Goal: Find specific page/section: Find specific page/section

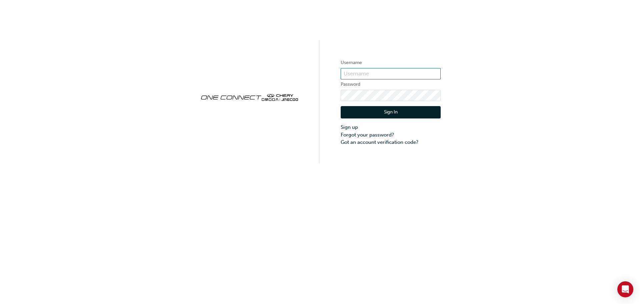
type input "CHAU0130"
click at [399, 111] on button "Sign In" at bounding box center [391, 112] width 100 height 13
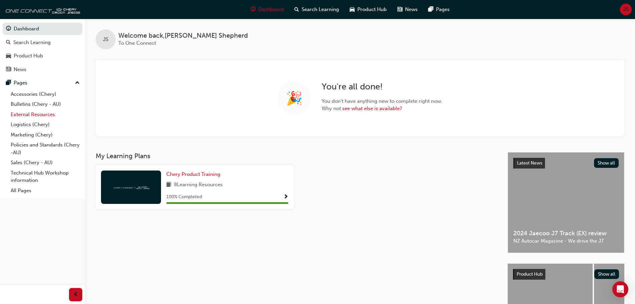
click at [50, 114] on link "External Resources" at bounding box center [45, 114] width 74 height 10
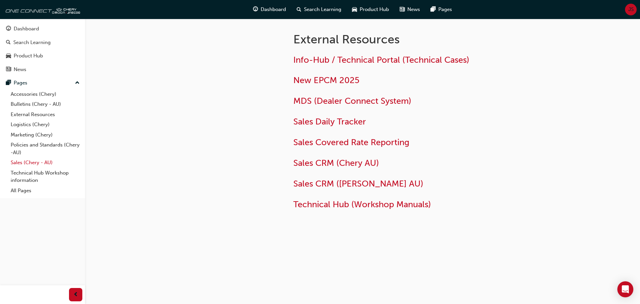
click at [38, 163] on link "Sales (Chery - AU)" at bounding box center [45, 162] width 74 height 10
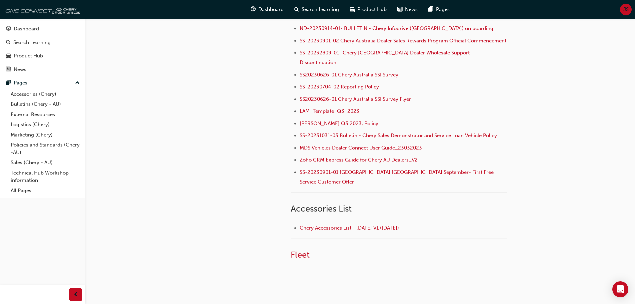
scroll to position [216, 0]
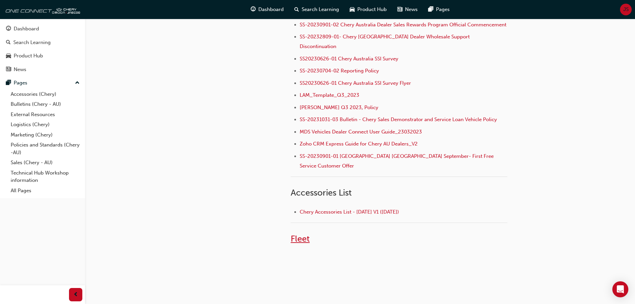
click at [308, 233] on span "Fleet" at bounding box center [300, 238] width 19 height 10
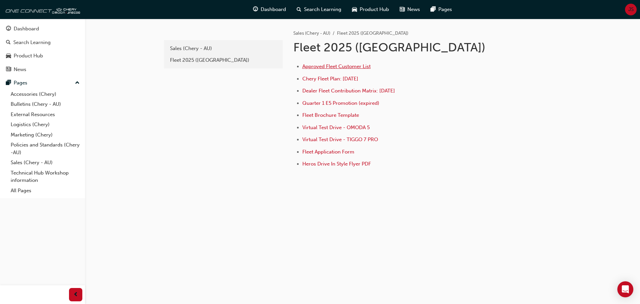
click at [364, 66] on span "Approved Fleet Customer List" at bounding box center [336, 66] width 68 height 6
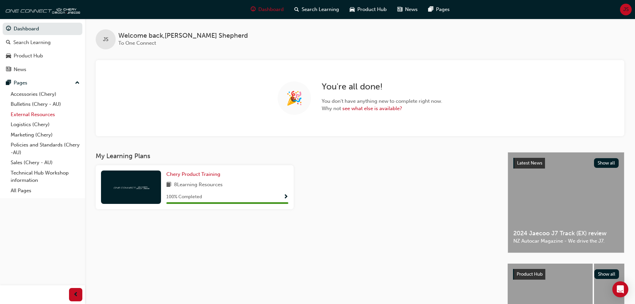
click at [40, 115] on link "External Resources" at bounding box center [45, 114] width 74 height 10
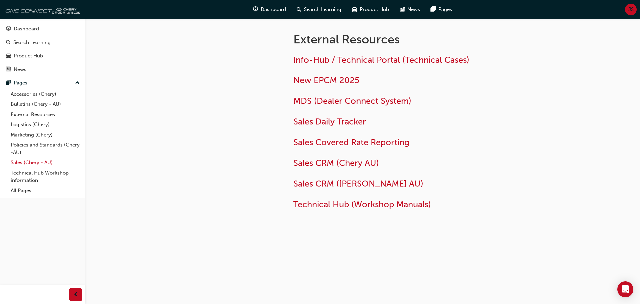
click at [34, 165] on link "Sales (Chery - AU)" at bounding box center [45, 162] width 74 height 10
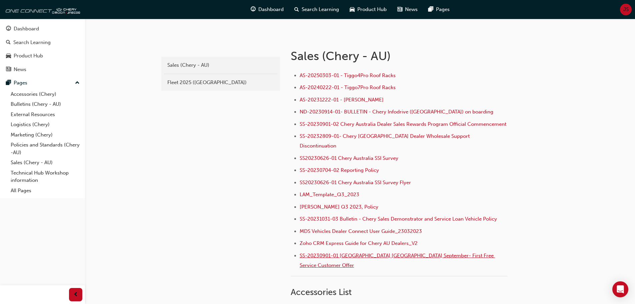
scroll to position [216, 0]
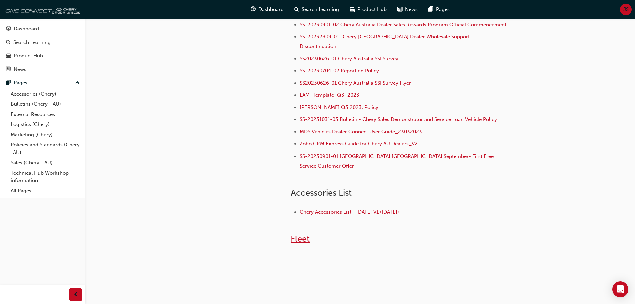
click at [300, 233] on span "Fleet" at bounding box center [300, 238] width 19 height 10
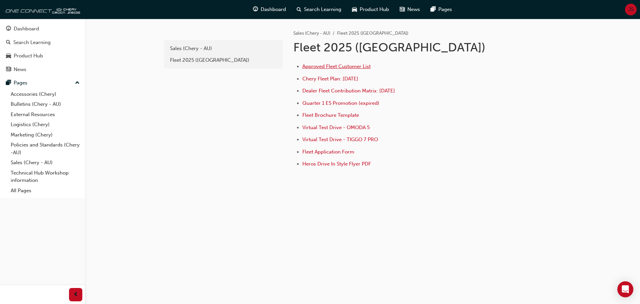
click at [323, 66] on span "Approved Fleet Customer List" at bounding box center [336, 66] width 68 height 6
